Goal: Transaction & Acquisition: Purchase product/service

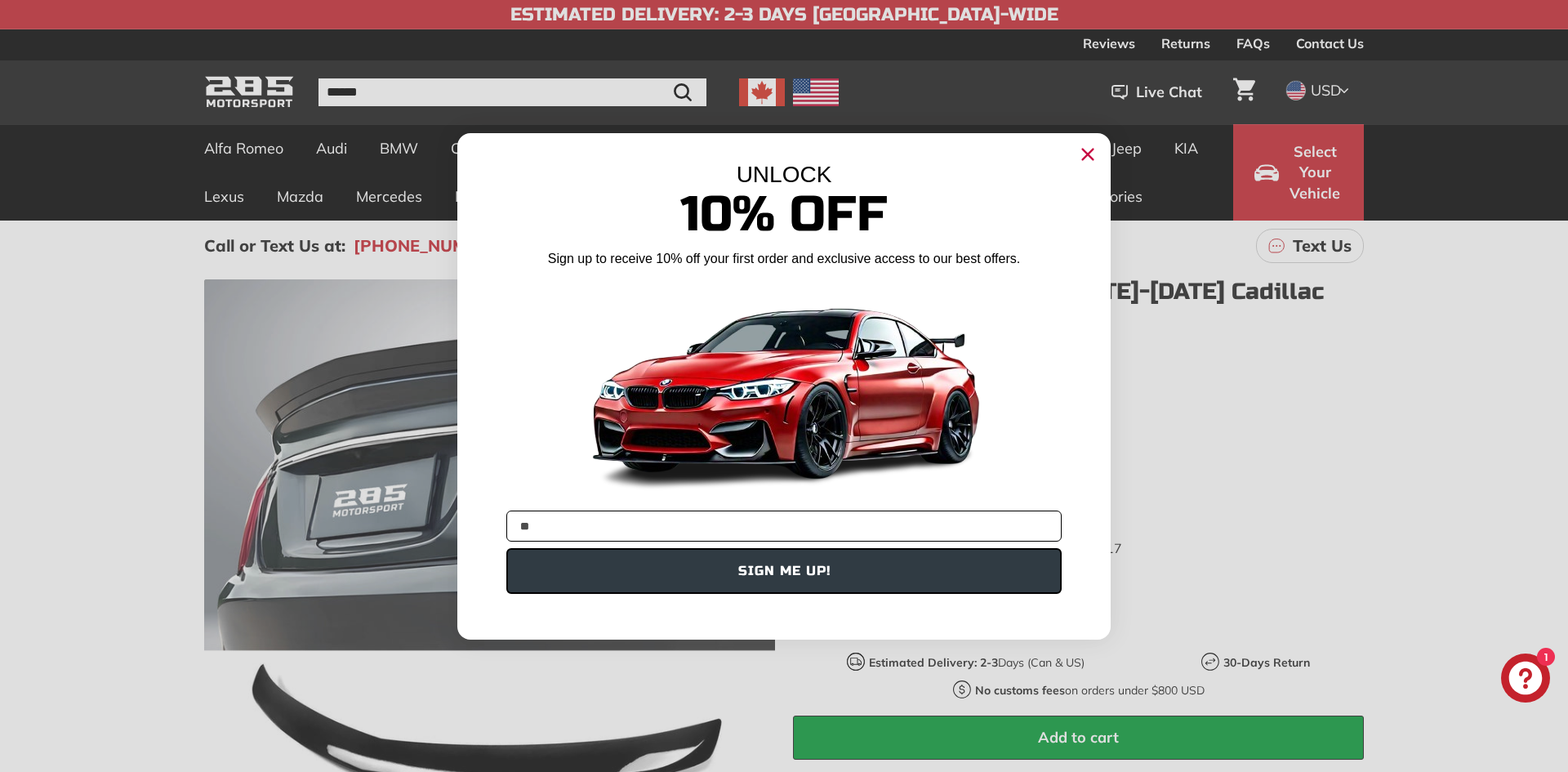
type input "**********"
click at [797, 577] on button "SIGN ME UP!" at bounding box center [784, 570] width 556 height 46
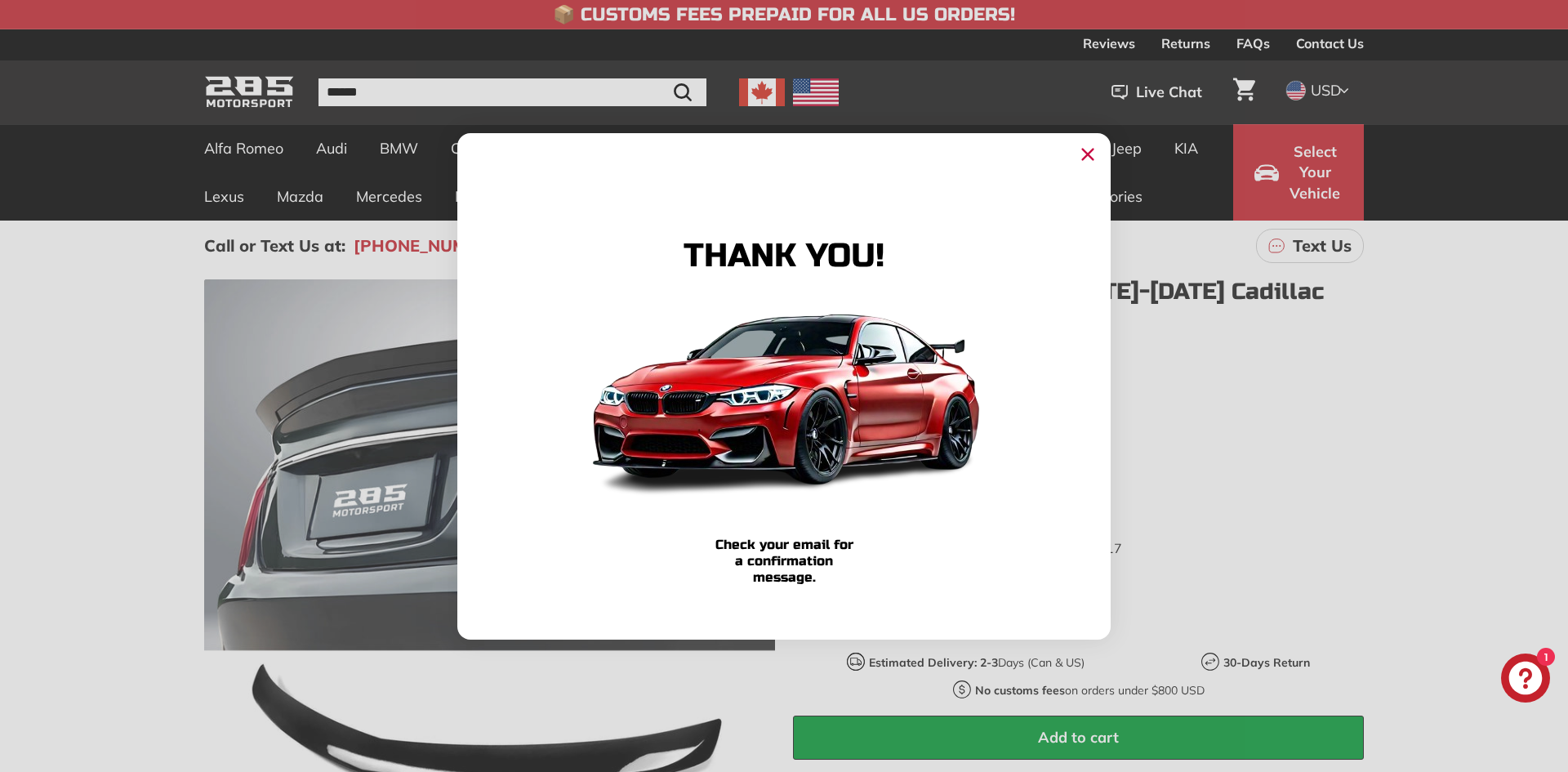
click at [1092, 159] on icon "Close dialog" at bounding box center [1088, 154] width 11 height 11
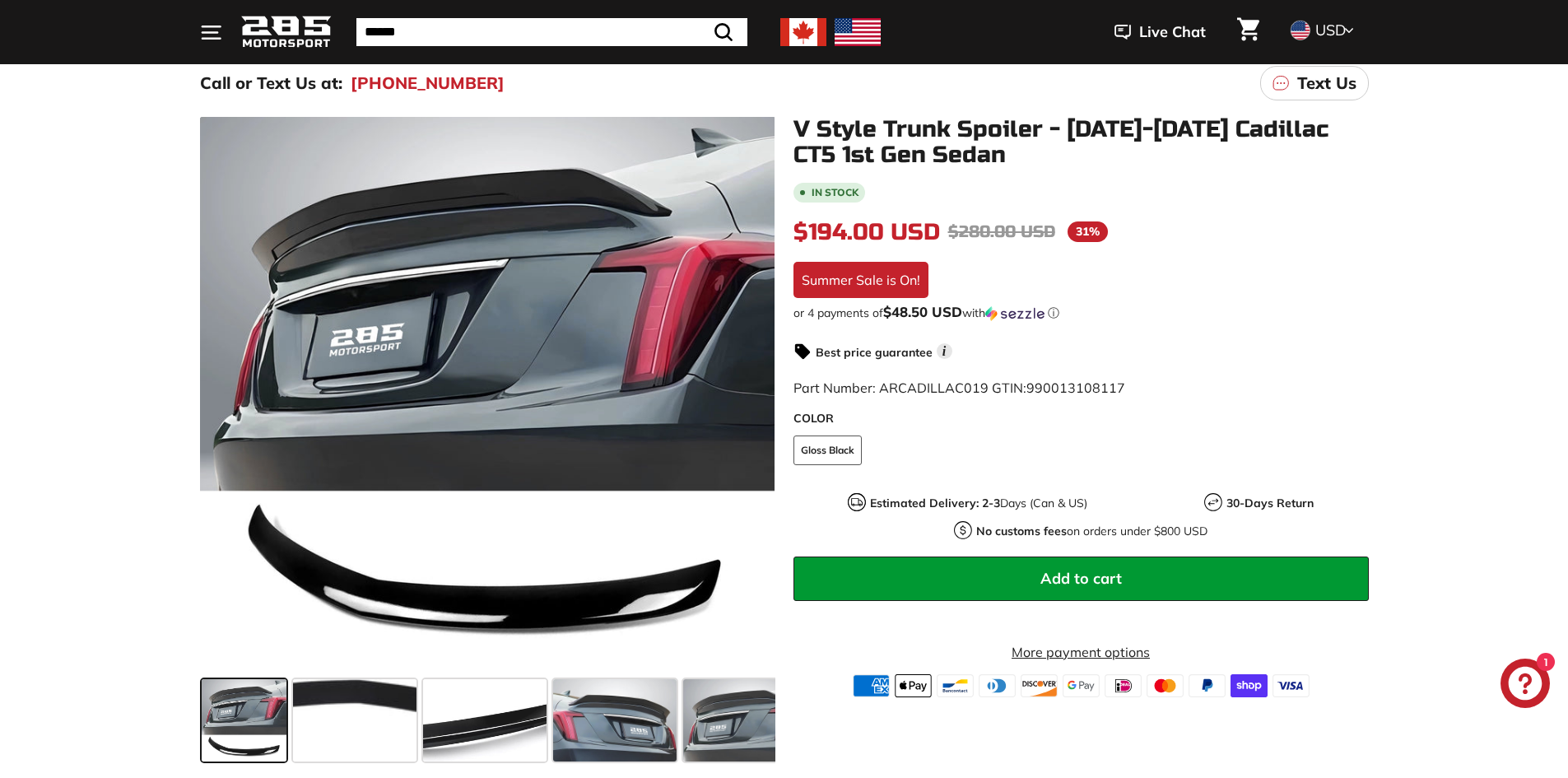
scroll to position [82, 0]
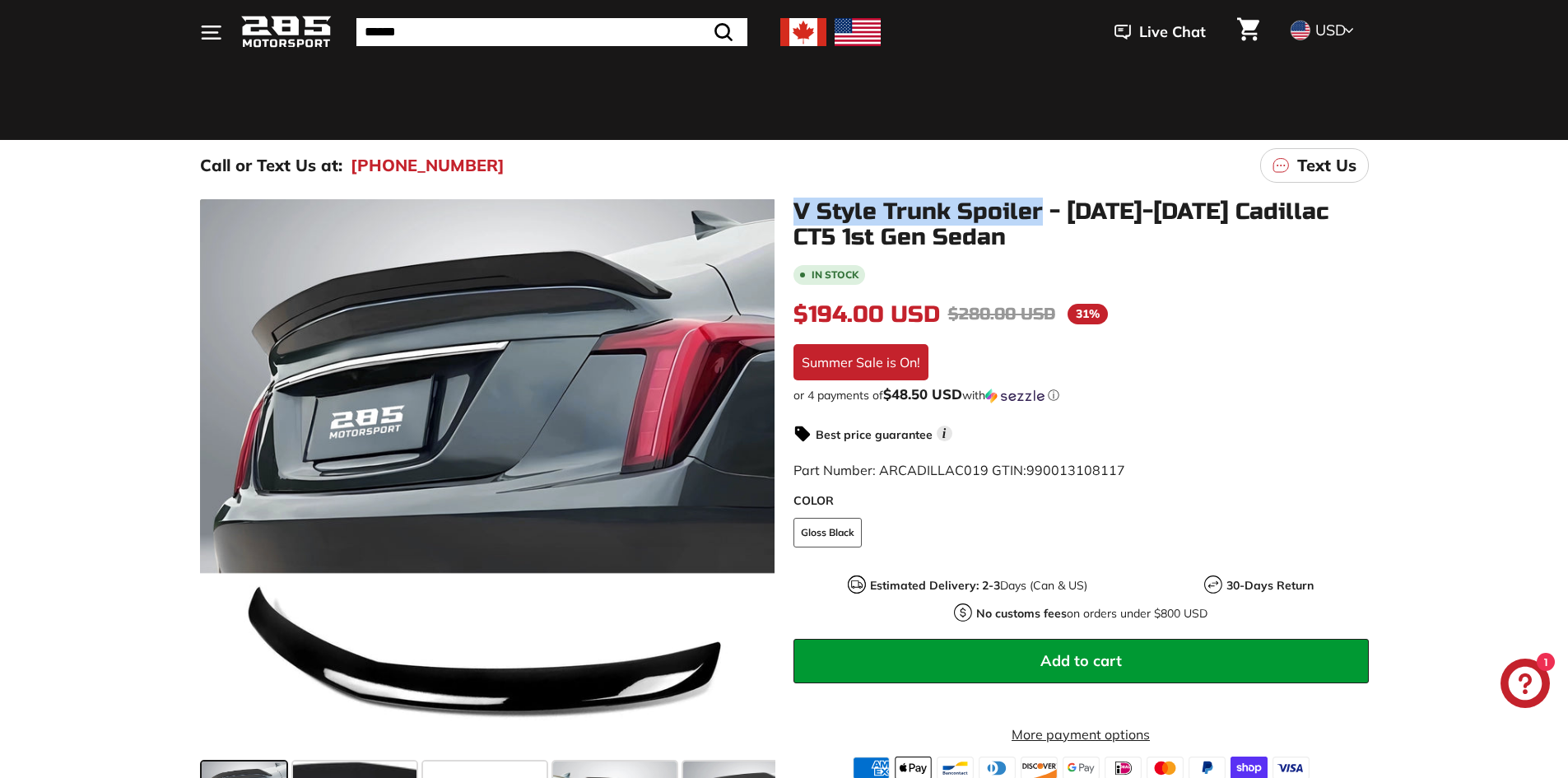
drag, startPoint x: 793, startPoint y: 205, endPoint x: 1043, endPoint y: 214, distance: 250.2
click at [1043, 214] on h1 "V Style Trunk Spoiler - [DATE]-[DATE] Cadillac CT5 1st Gen Sedan" at bounding box center [1081, 225] width 576 height 51
click at [1032, 216] on h1 "V Style Trunk Spoiler - [DATE]-[DATE] Cadillac CT5 1st Gen Sedan" at bounding box center [1081, 225] width 576 height 51
drag, startPoint x: 797, startPoint y: 207, endPoint x: 968, endPoint y: 233, distance: 173.0
click at [968, 233] on h1 "V Style Trunk Spoiler - [DATE]-[DATE] Cadillac CT5 1st Gen Sedan" at bounding box center [1081, 225] width 576 height 51
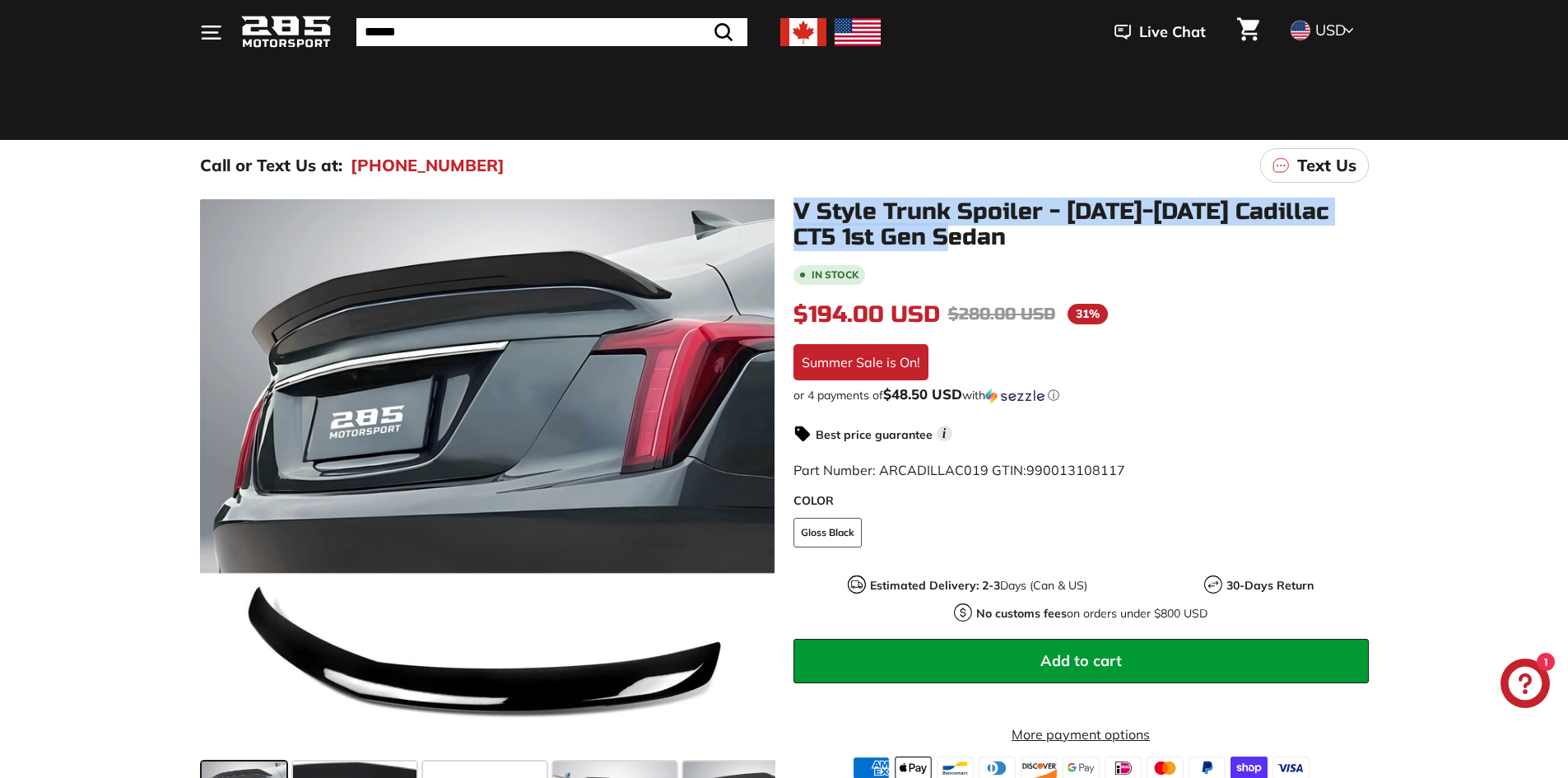
copy h1 "V Style Trunk Spoiler - [DATE]-[DATE] Cadillac CT5 1st Gen Sedan"
